Goal: Obtain resource: Obtain resource

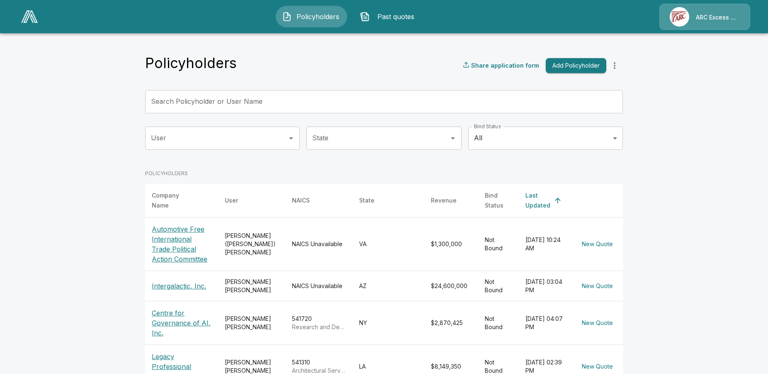
click at [187, 320] on p "Centre for Governance of AI, Inc." at bounding box center [182, 323] width 60 height 30
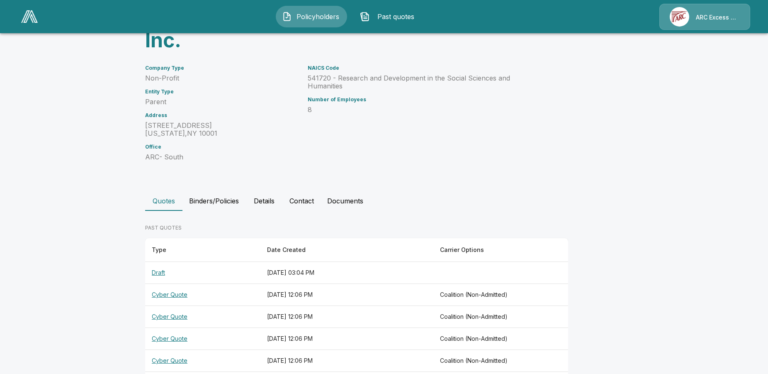
scroll to position [123, 0]
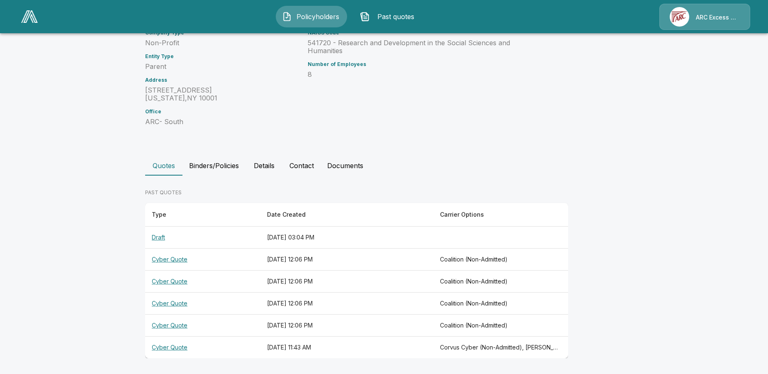
click at [185, 347] on th "Cyber Quote" at bounding box center [202, 347] width 115 height 22
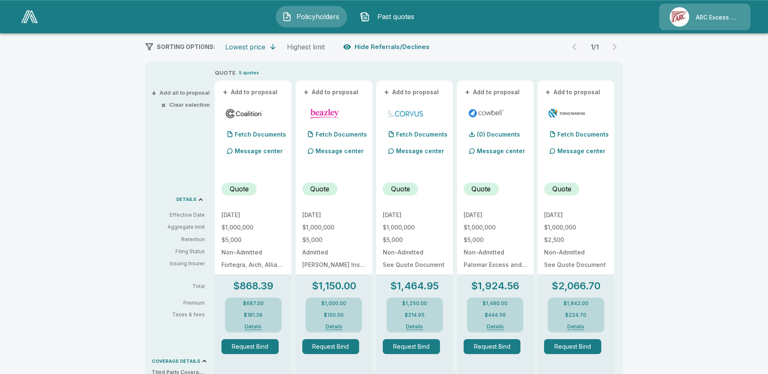
scroll to position [169, 0]
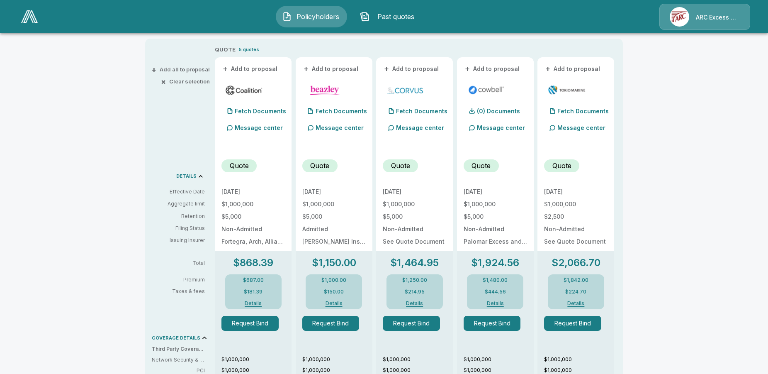
click at [64, 193] on div "Policyholders / Centre for Governance of AI, Inc. / Quote Quote Results Broker …" at bounding box center [384, 252] width 768 height 764
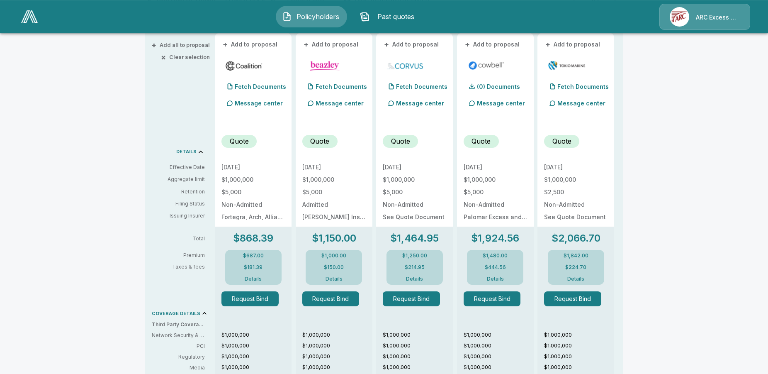
scroll to position [212, 0]
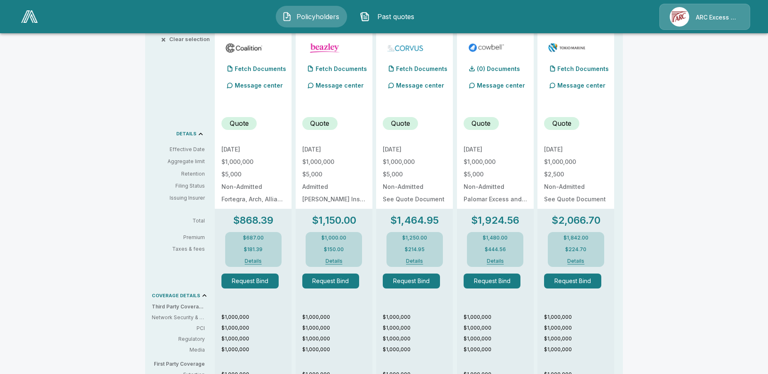
click at [254, 260] on button "Details" at bounding box center [253, 260] width 33 height 5
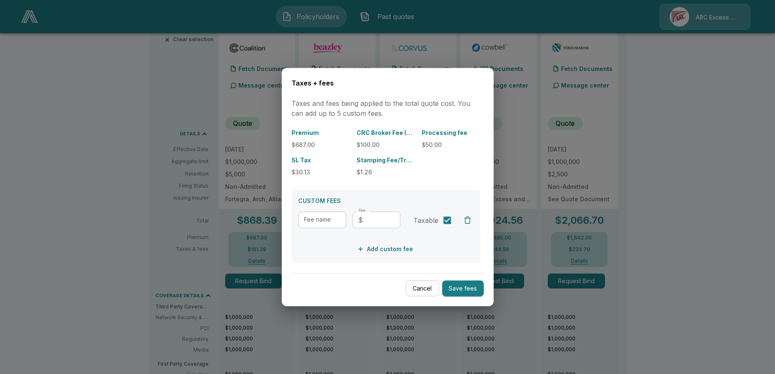
click at [426, 289] on button "Cancel" at bounding box center [422, 288] width 33 height 16
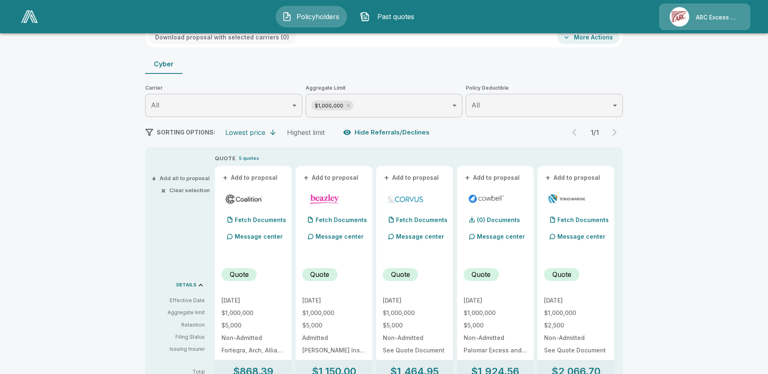
scroll to position [0, 0]
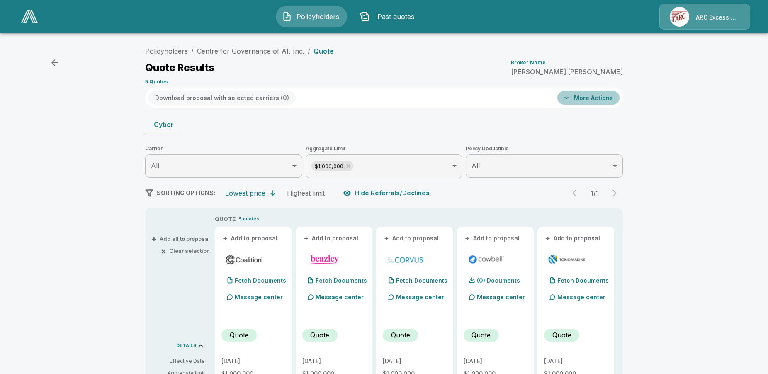
click at [602, 99] on button "More Actions" at bounding box center [588, 98] width 62 height 14
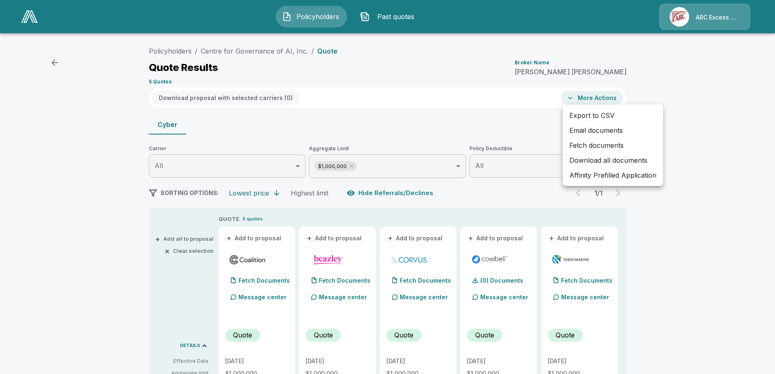
drag, startPoint x: 693, startPoint y: 217, endPoint x: 688, endPoint y: 214, distance: 6.2
click at [692, 217] on div at bounding box center [387, 187] width 775 height 374
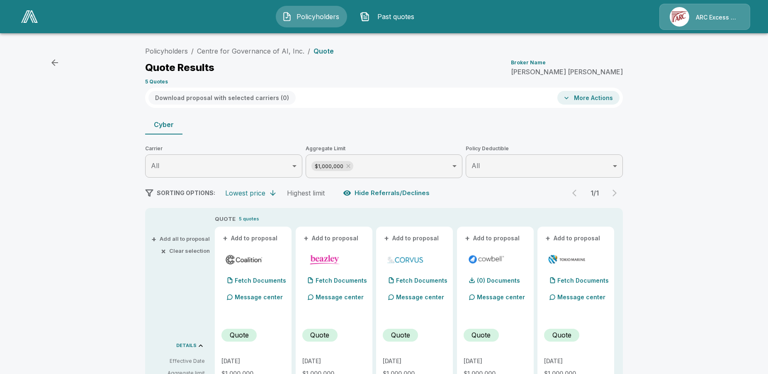
click at [581, 99] on button "More Actions" at bounding box center [588, 98] width 62 height 14
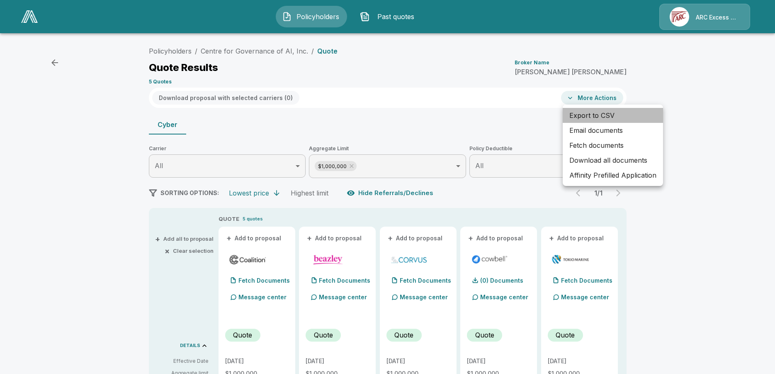
click at [604, 114] on li "Export to CSV" at bounding box center [613, 115] width 100 height 15
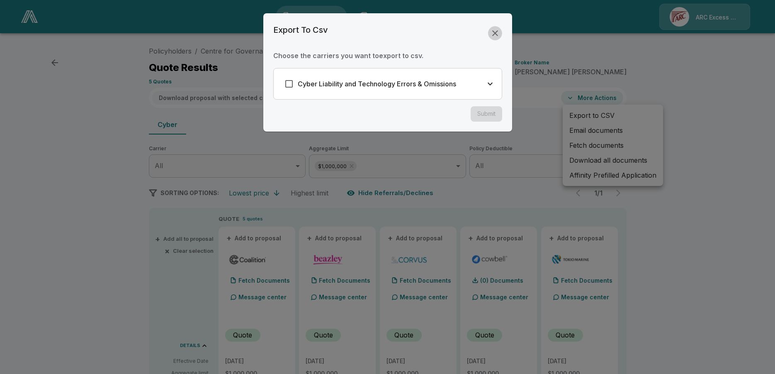
click at [499, 34] on icon "button" at bounding box center [495, 33] width 10 height 10
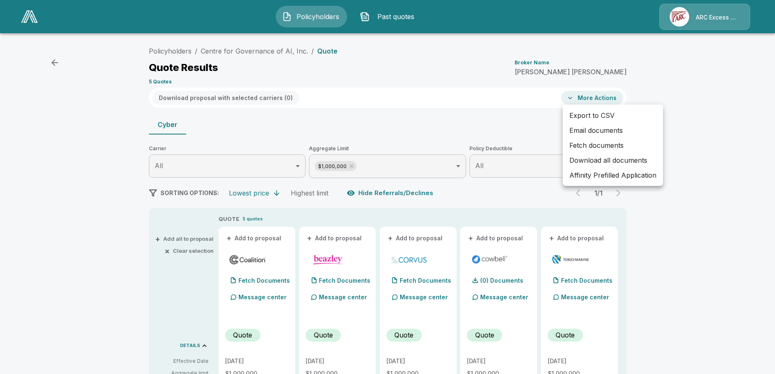
click at [722, 181] on div at bounding box center [387, 187] width 775 height 374
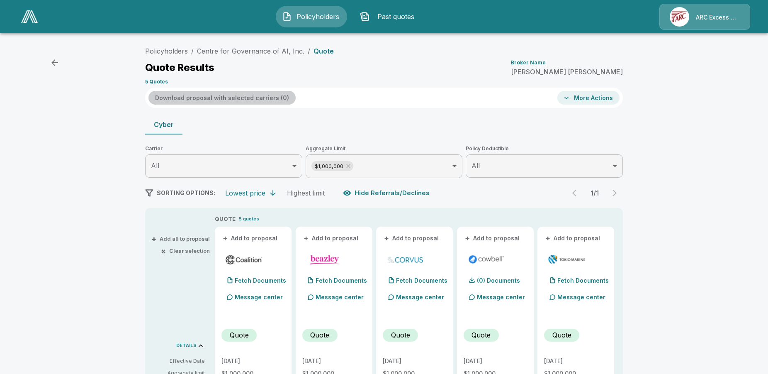
click at [237, 94] on button "Download proposal with selected carriers ( 0 )" at bounding box center [221, 98] width 147 height 14
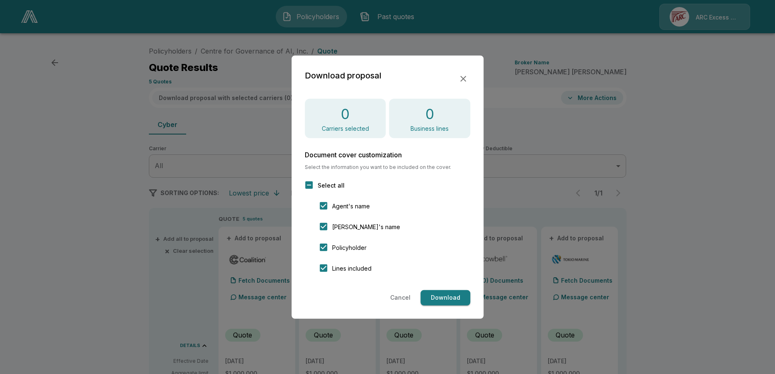
click at [464, 80] on icon "button" at bounding box center [463, 78] width 6 height 6
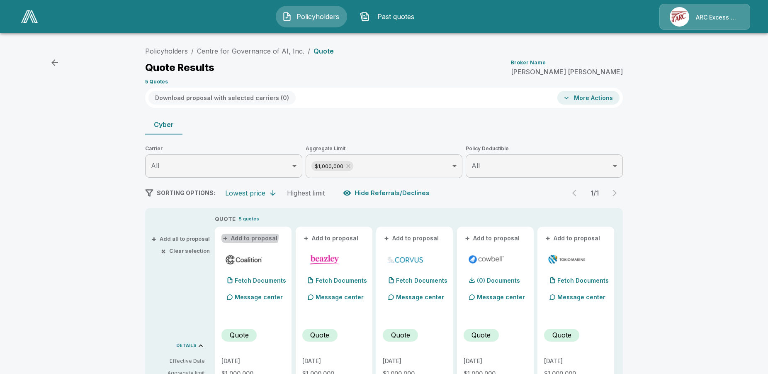
click at [247, 236] on button "+ Add to proposal" at bounding box center [250, 237] width 58 height 9
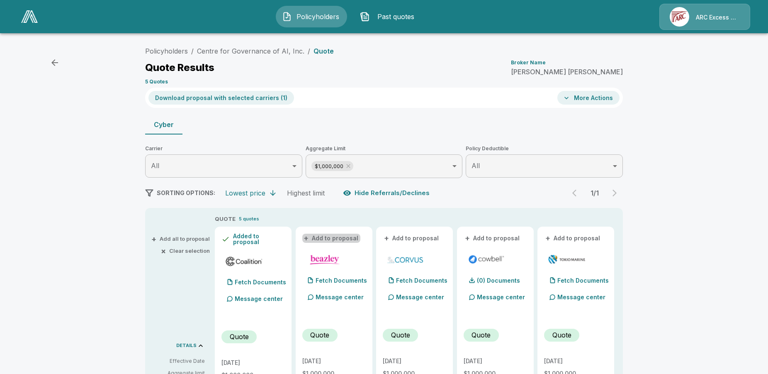
click at [340, 241] on button "+ Add to proposal" at bounding box center [331, 237] width 58 height 9
click at [424, 239] on button "+ Add to proposal" at bounding box center [412, 237] width 58 height 9
click at [511, 241] on button "+ Add to proposal" at bounding box center [493, 237] width 58 height 9
click at [584, 236] on button "+ Add to proposal" at bounding box center [573, 237] width 58 height 9
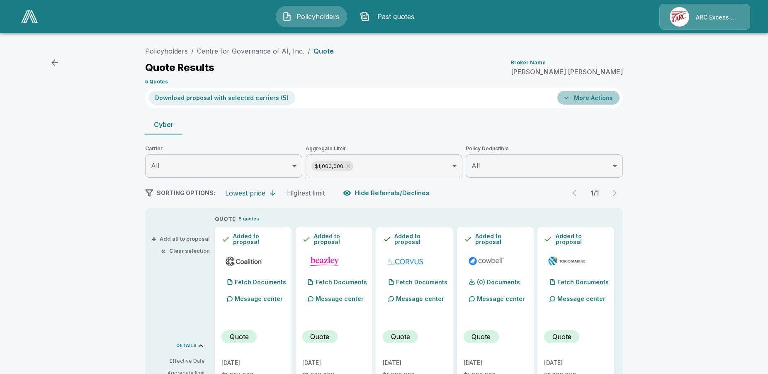
click at [594, 97] on button "More Actions" at bounding box center [588, 98] width 62 height 14
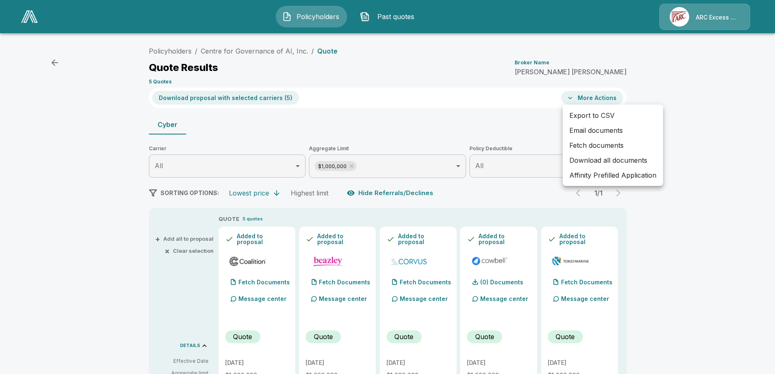
click at [288, 126] on div at bounding box center [387, 187] width 775 height 374
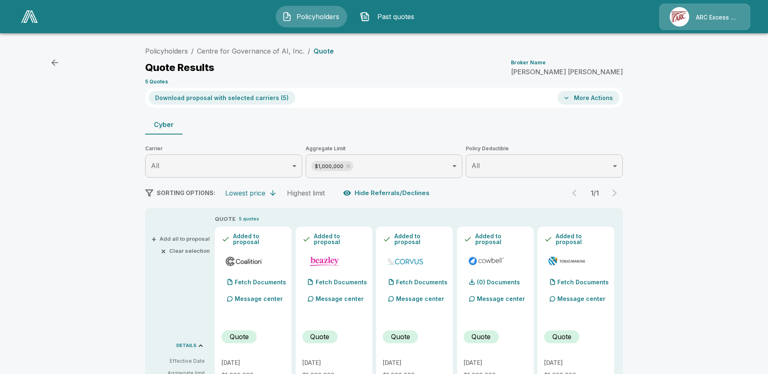
click at [245, 98] on button "Download proposal with selected carriers ( 5 )" at bounding box center [221, 98] width 147 height 14
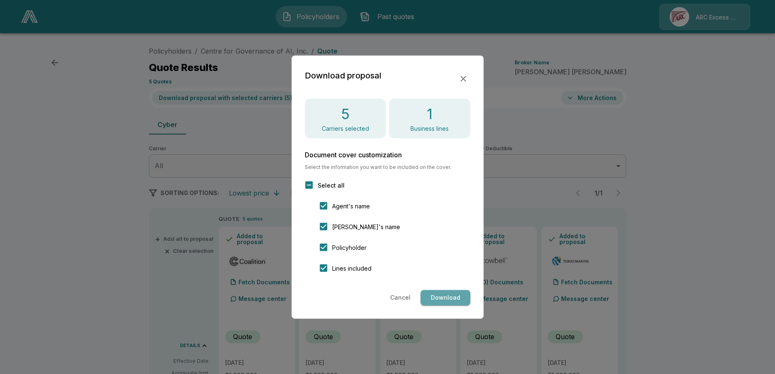
click at [463, 299] on button "Download" at bounding box center [446, 297] width 50 height 15
